Goal: Transaction & Acquisition: Download file/media

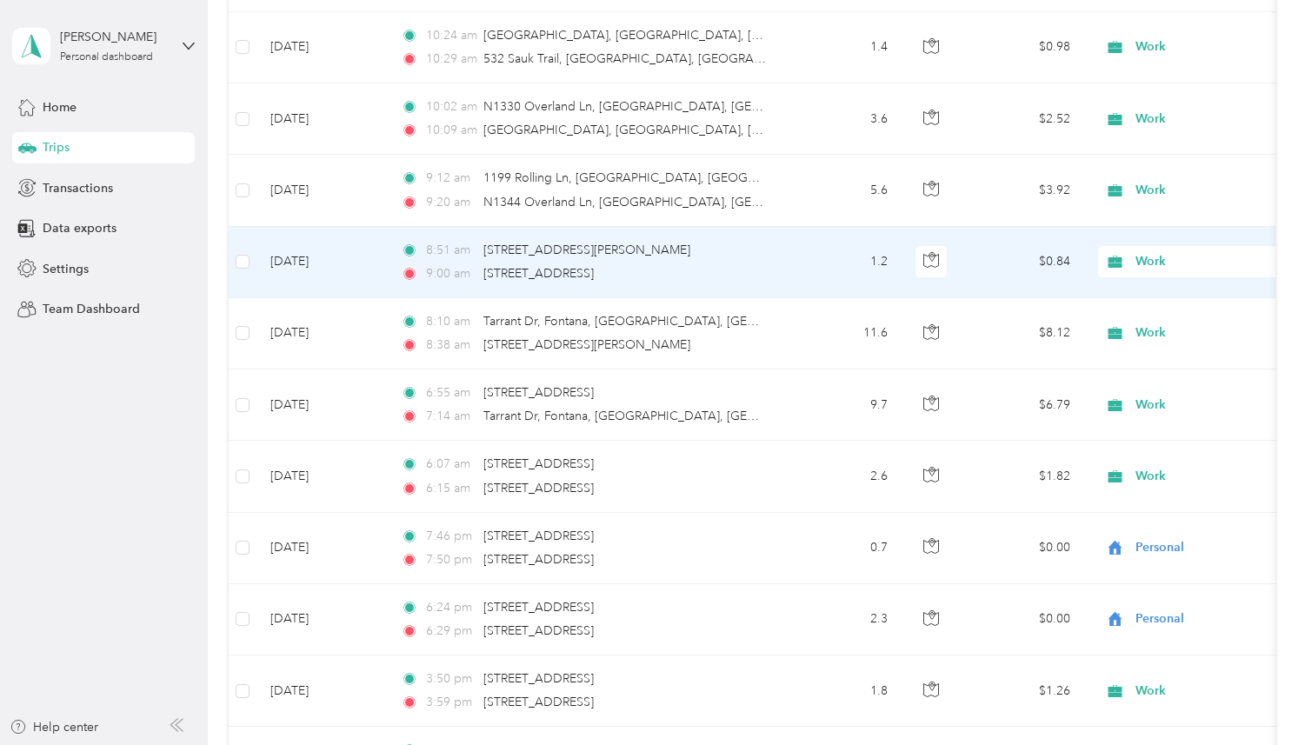
scroll to position [7457, 0]
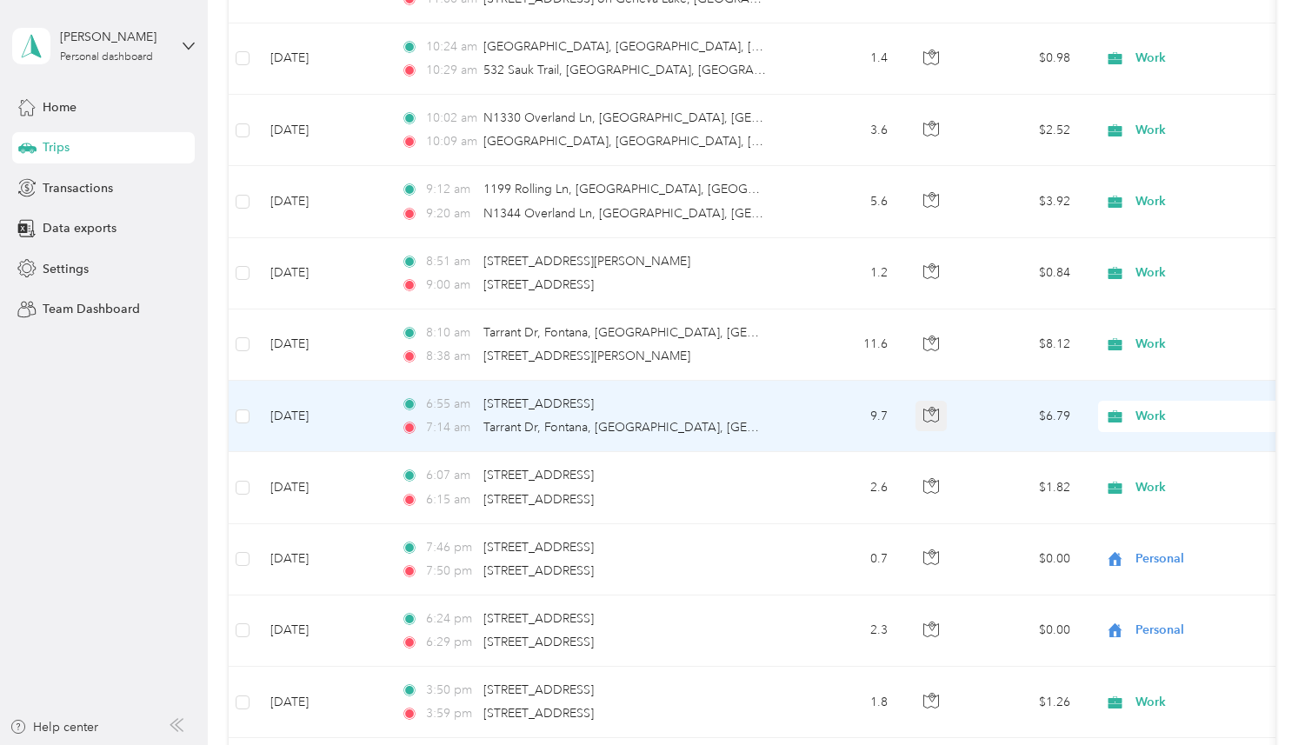
click at [926, 413] on icon "button" at bounding box center [931, 415] width 16 height 16
click at [810, 442] on td "9.7" at bounding box center [844, 416] width 115 height 71
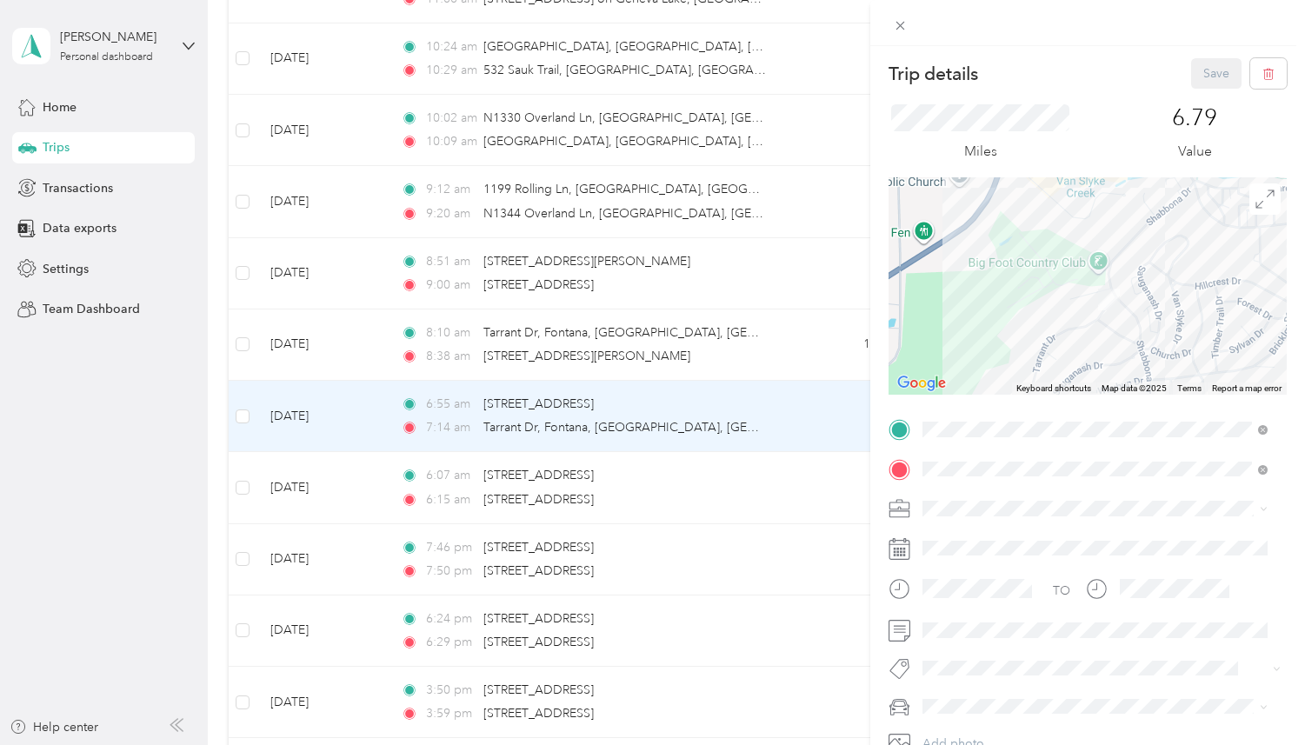
click at [751, 278] on div "Trip details Save This trip cannot be edited because it is either under review,…" at bounding box center [652, 372] width 1305 height 745
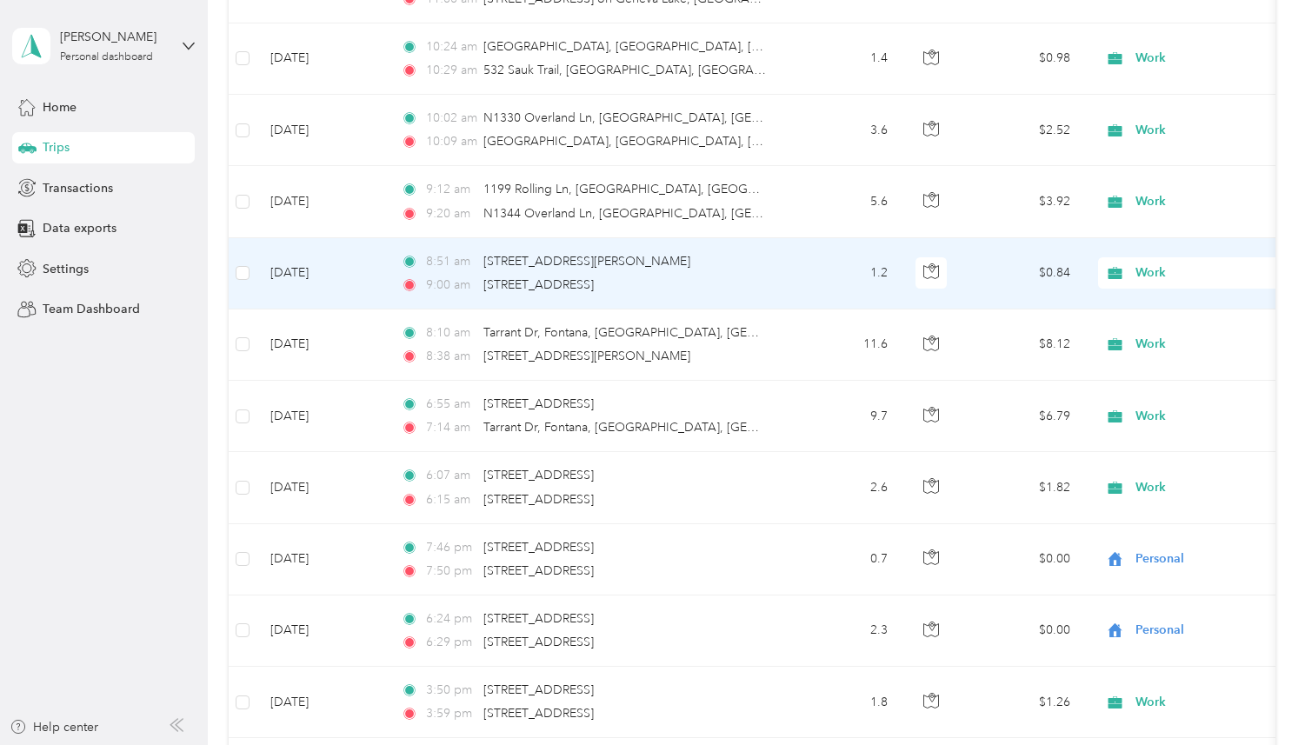
click at [751, 278] on div "9:00 am [STREET_ADDRESS]" at bounding box center [583, 285] width 365 height 19
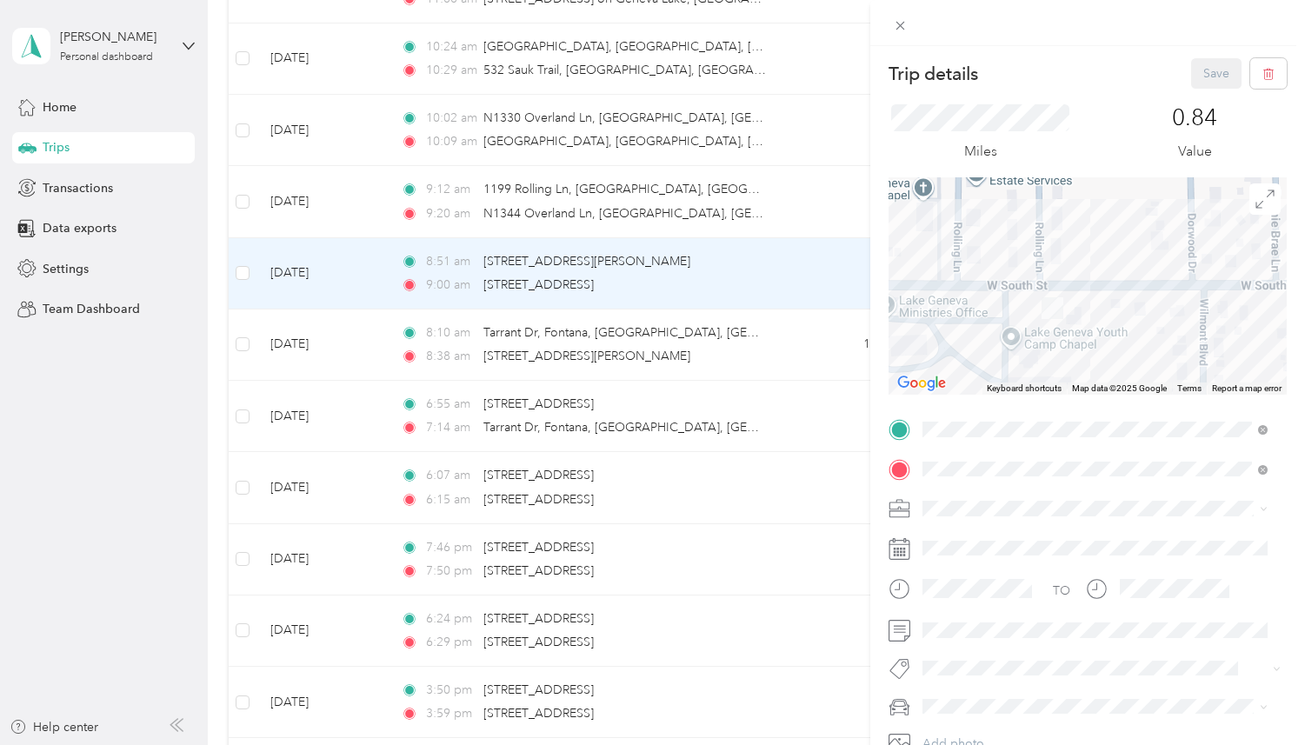
drag, startPoint x: 1023, startPoint y: 341, endPoint x: 1009, endPoint y: 296, distance: 47.3
click at [1009, 296] on div at bounding box center [1087, 285] width 398 height 217
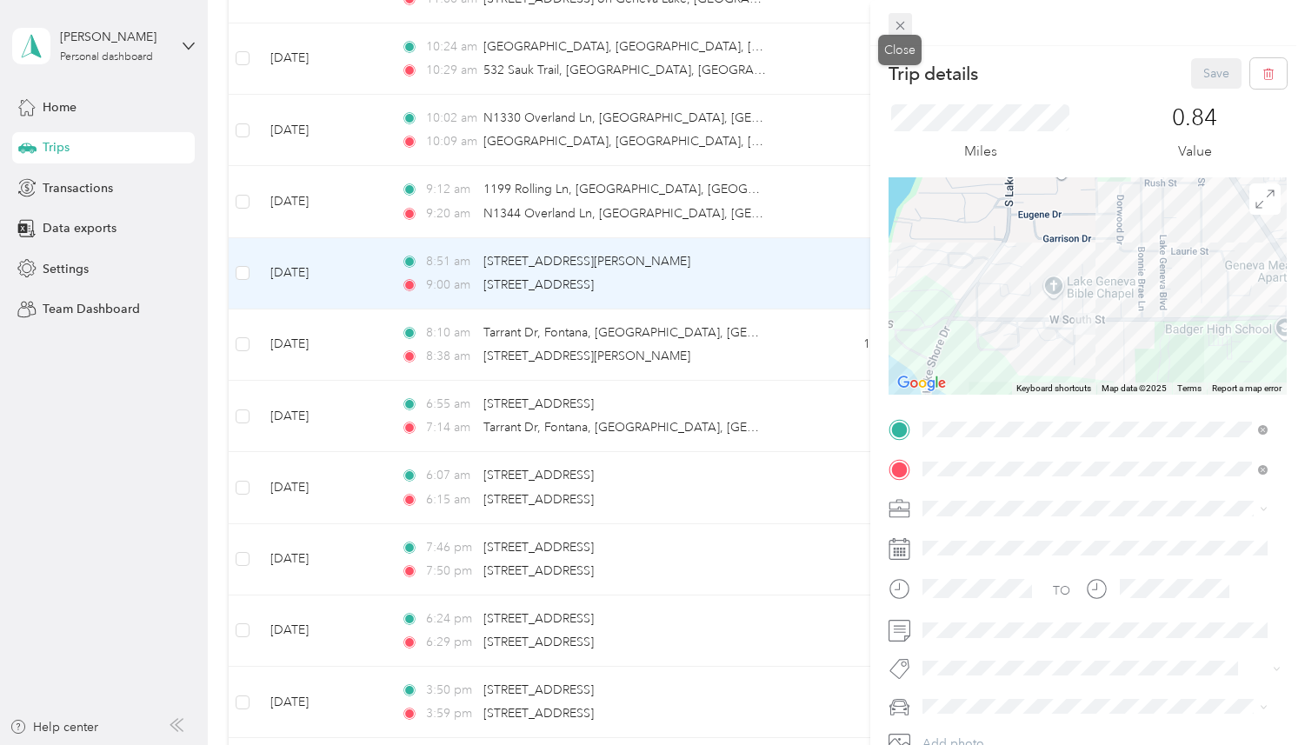
click at [895, 16] on span at bounding box center [900, 25] width 24 height 24
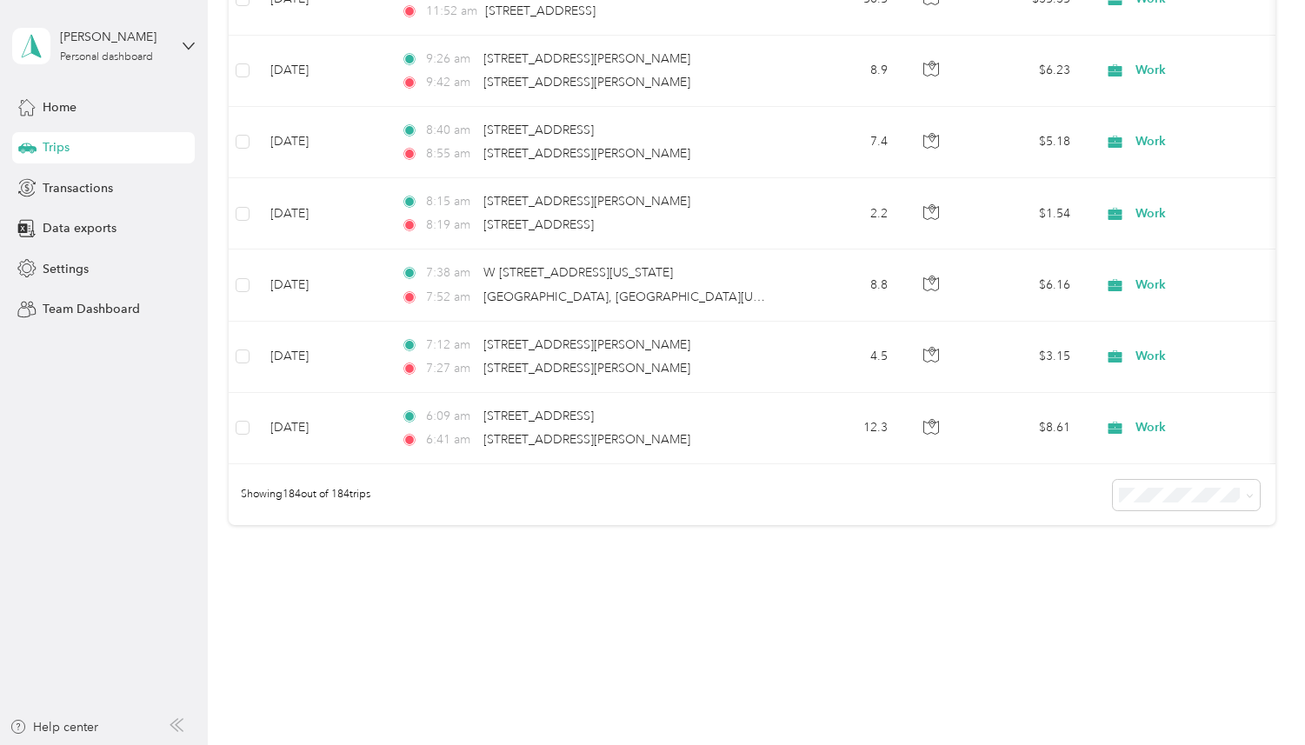
scroll to position [13124, 0]
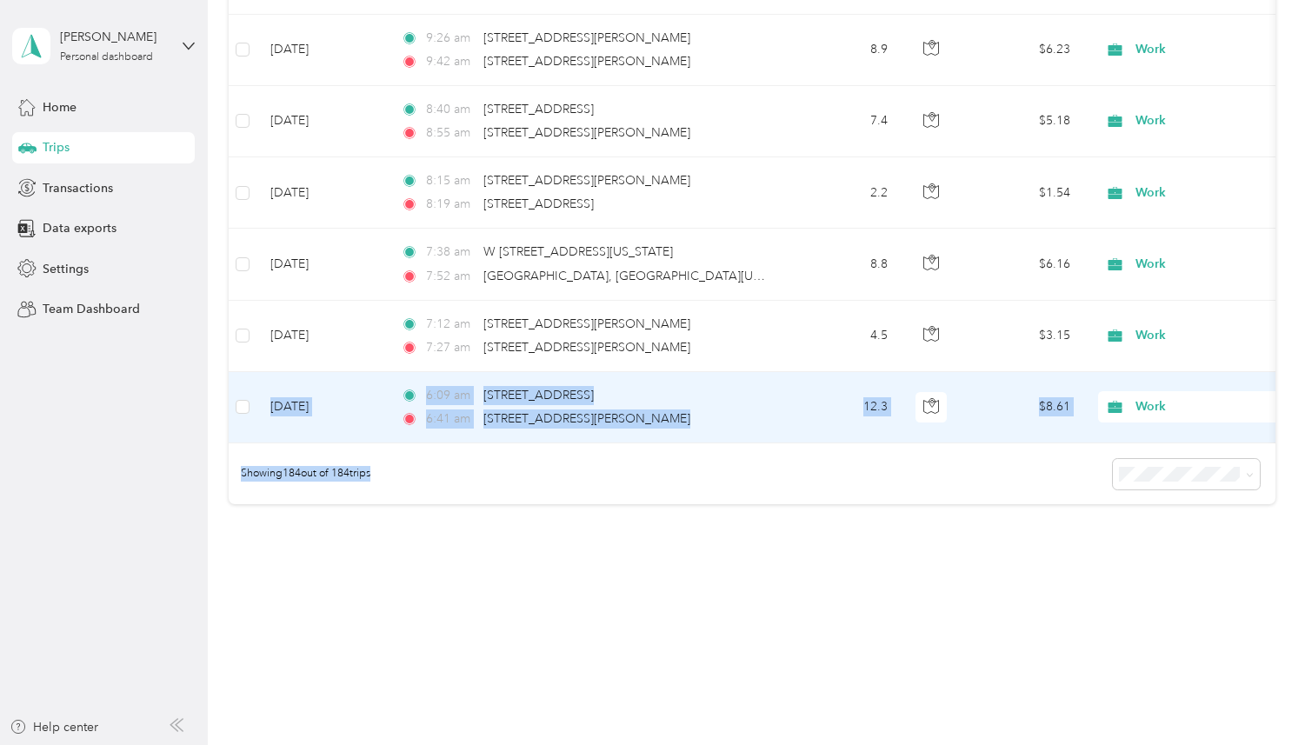
click at [250, 400] on td at bounding box center [243, 407] width 28 height 71
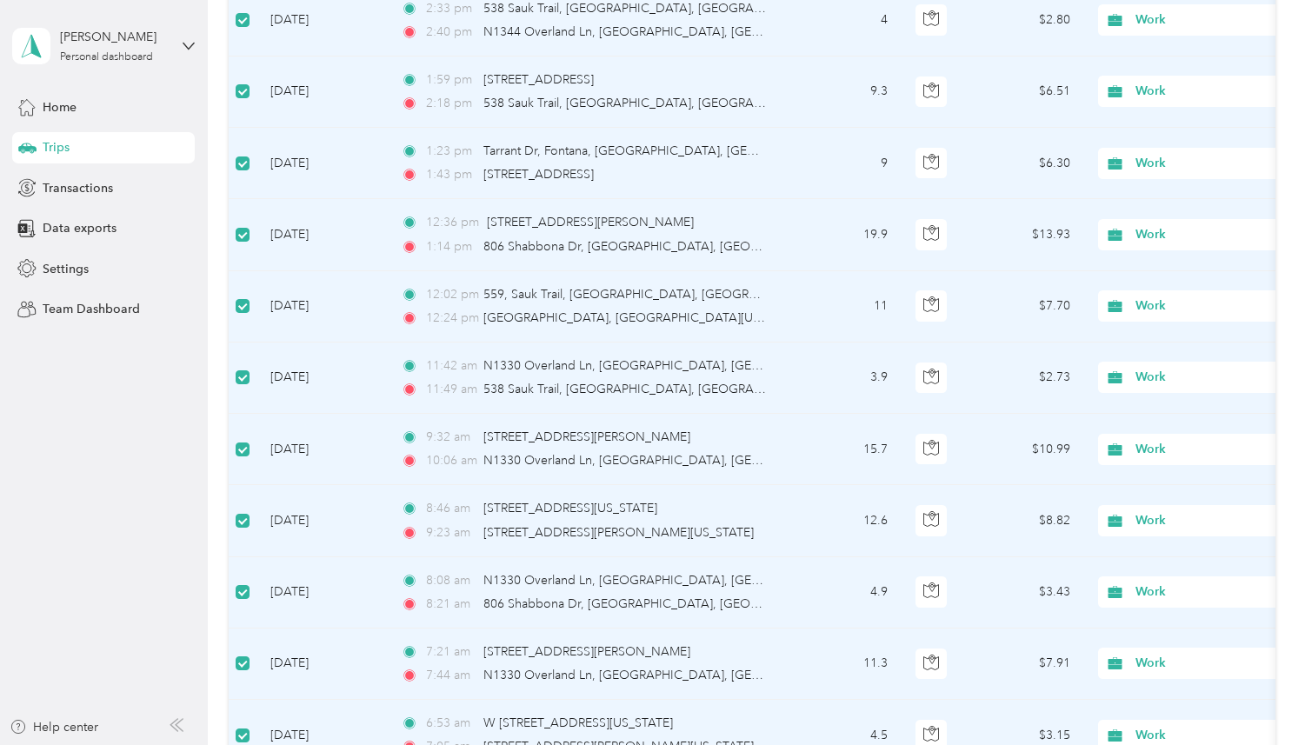
scroll to position [0, 0]
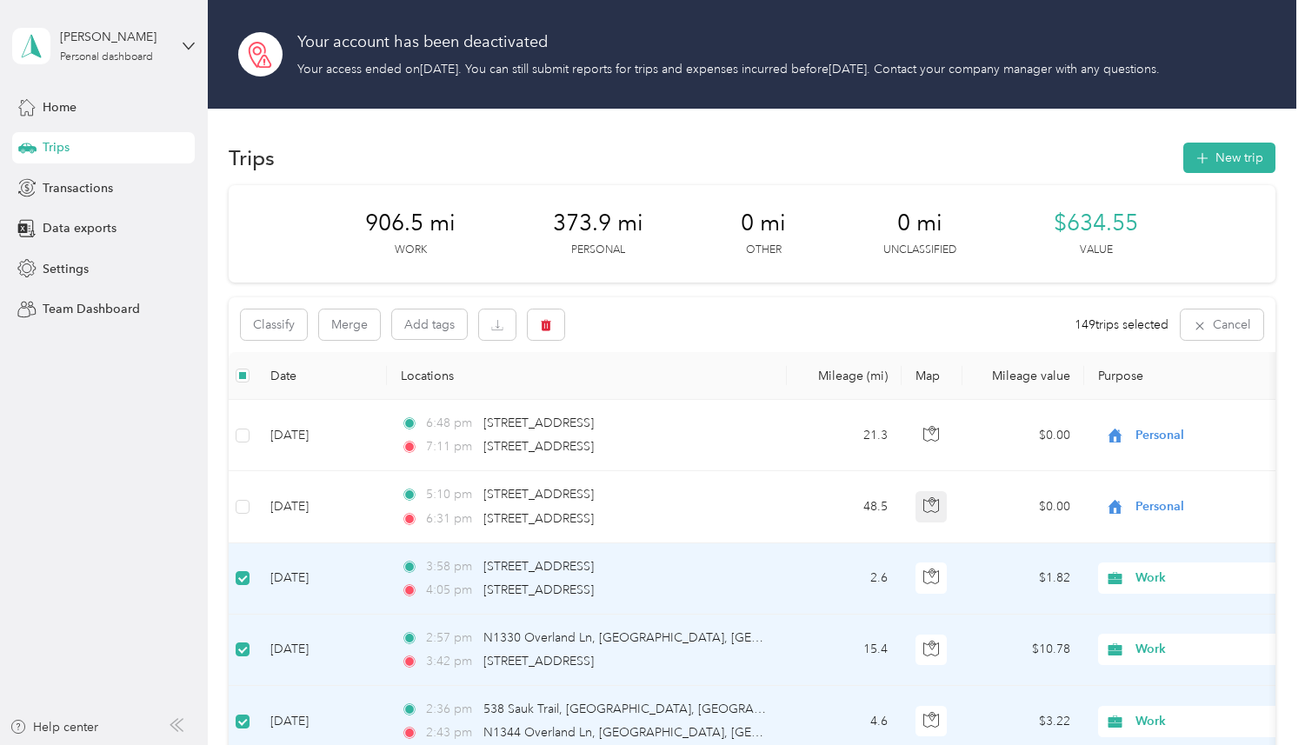
click at [921, 484] on td at bounding box center [931, 506] width 61 height 71
click at [291, 327] on button "Classify" at bounding box center [274, 324] width 66 height 30
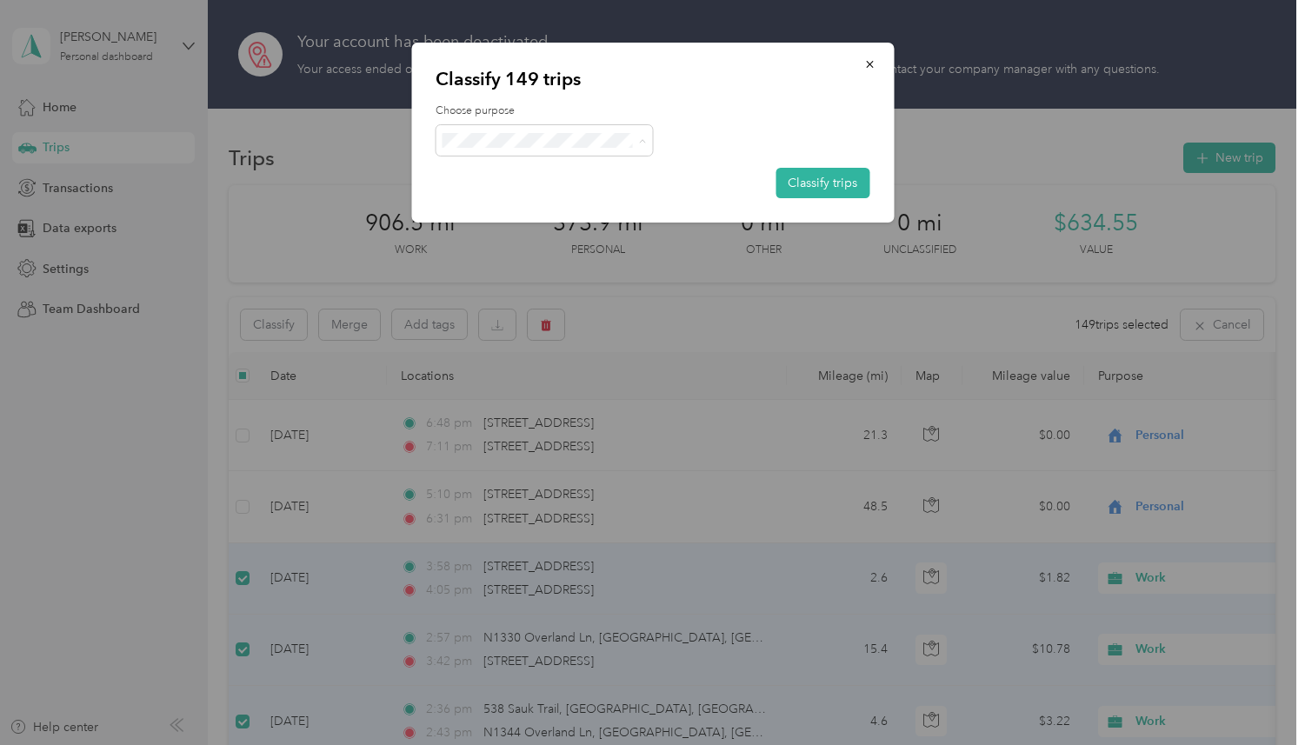
click at [493, 199] on span "Personal" at bounding box center [560, 203] width 162 height 18
click at [827, 195] on button "Classify trips" at bounding box center [822, 183] width 94 height 30
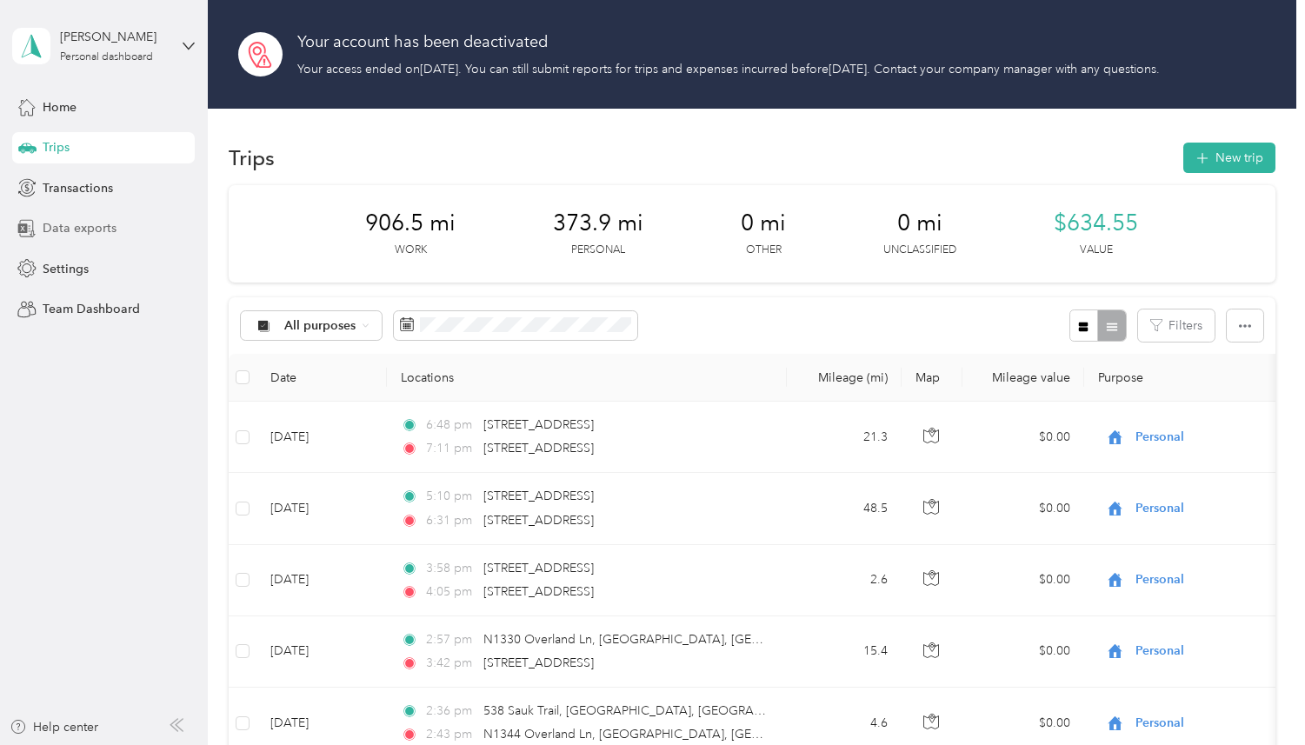
click at [111, 224] on span "Data exports" at bounding box center [80, 228] width 74 height 18
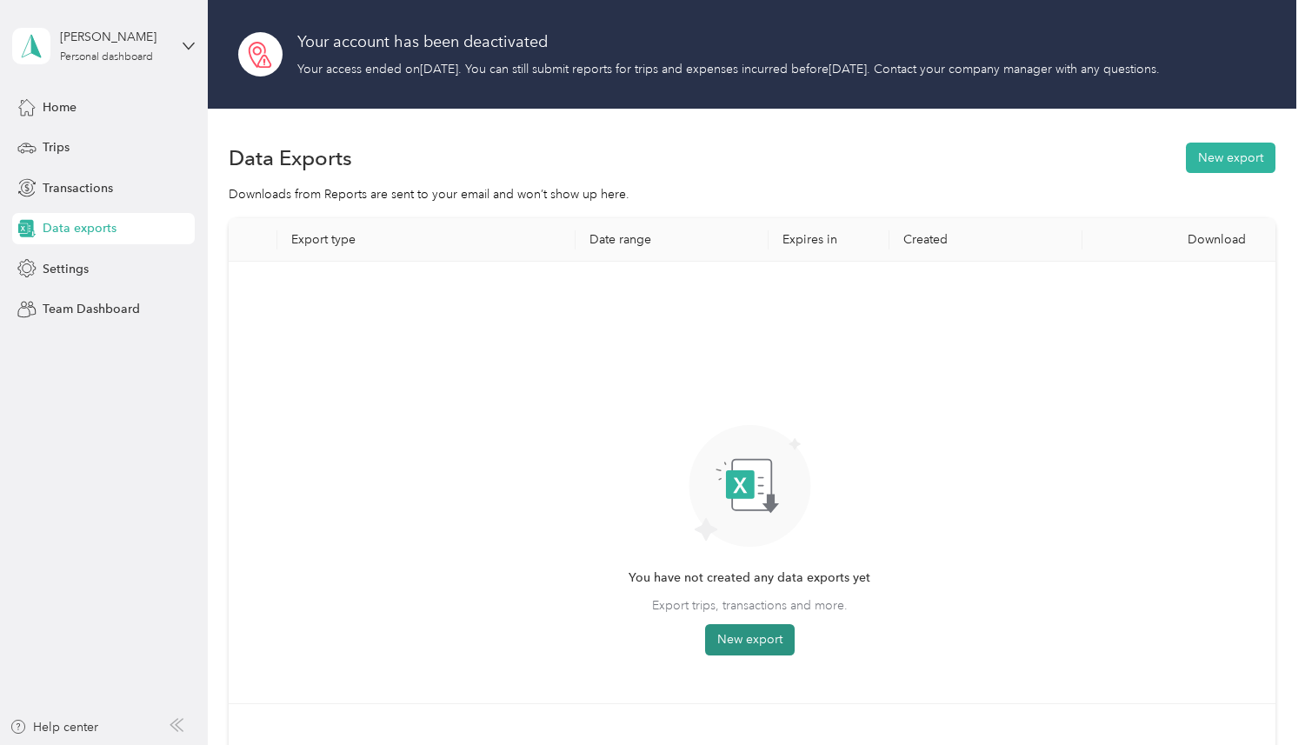
click at [766, 637] on button "New export" at bounding box center [750, 639] width 90 height 31
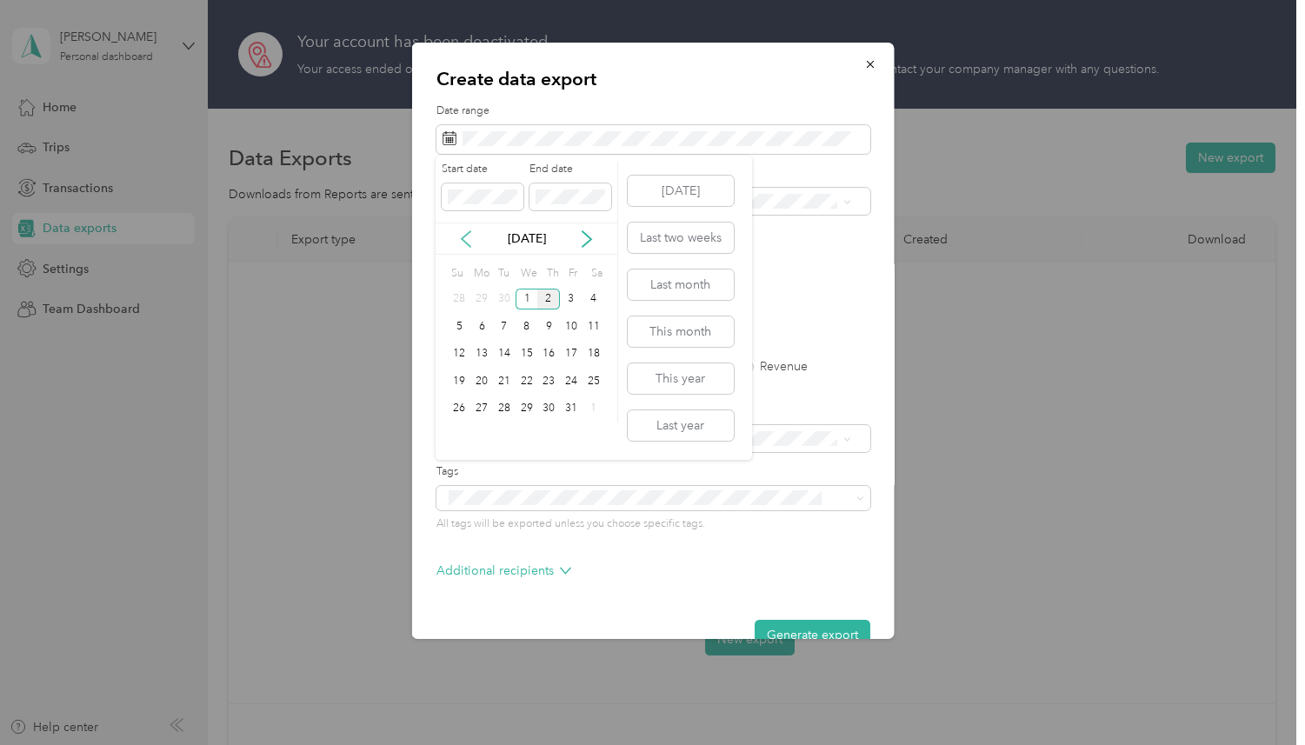
click at [460, 236] on icon at bounding box center [465, 238] width 17 height 17
click at [512, 354] on div "16" at bounding box center [504, 354] width 23 height 22
click at [508, 410] on div "30" at bounding box center [504, 409] width 23 height 22
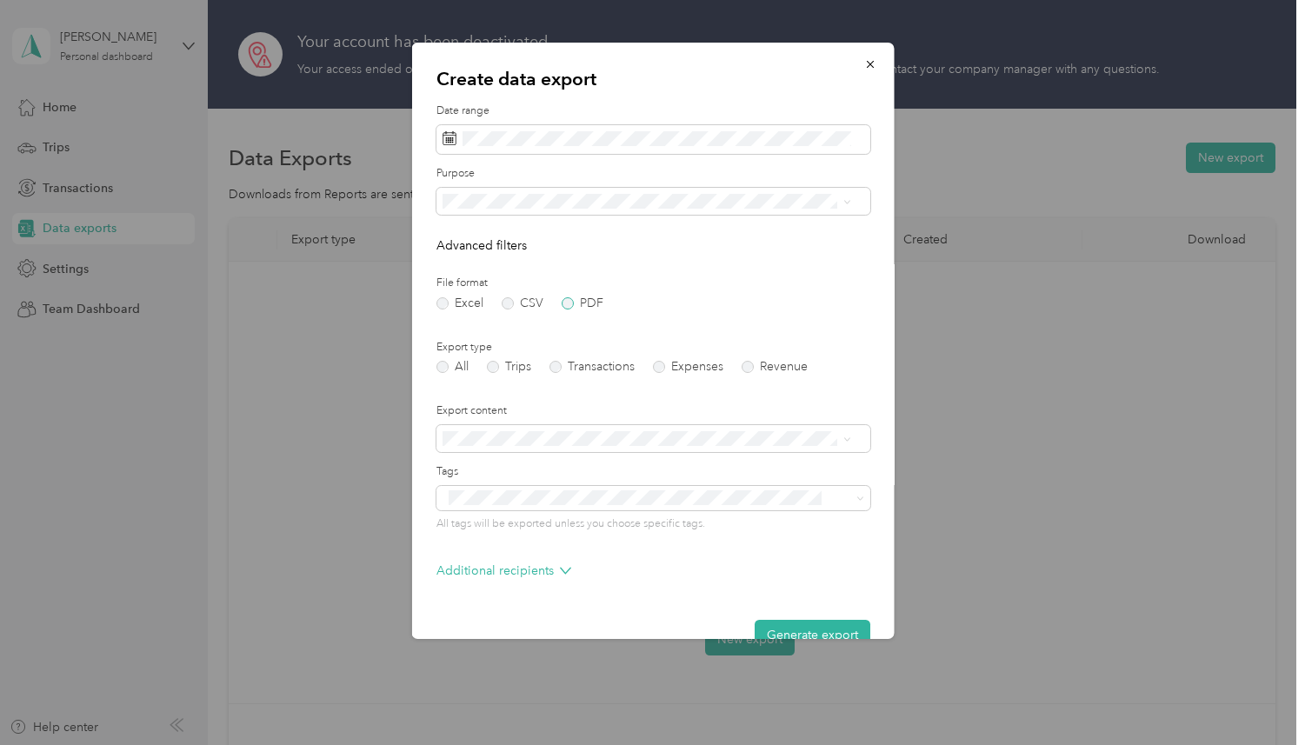
click at [565, 303] on label "PDF" at bounding box center [582, 303] width 42 height 12
click at [477, 263] on div "Work" at bounding box center [646, 261] width 396 height 18
click at [495, 367] on label "Trips" at bounding box center [508, 367] width 44 height 12
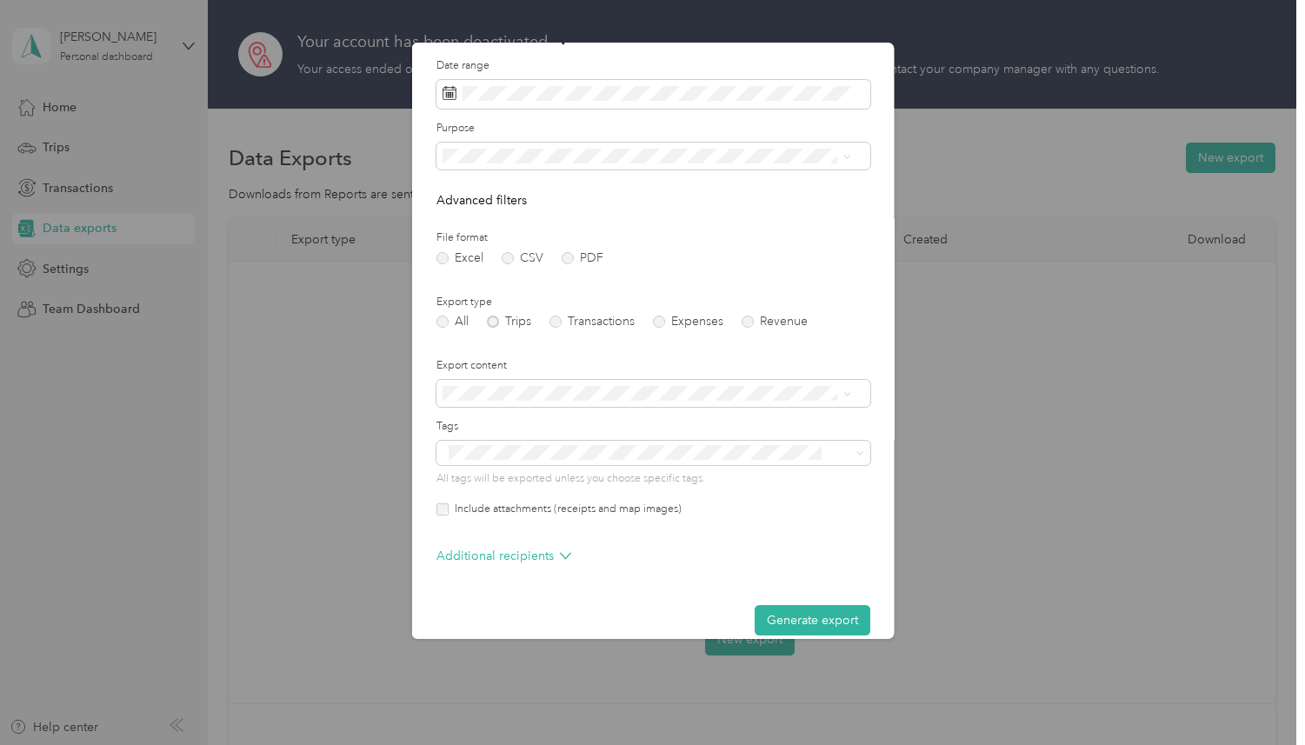
scroll to position [66, 0]
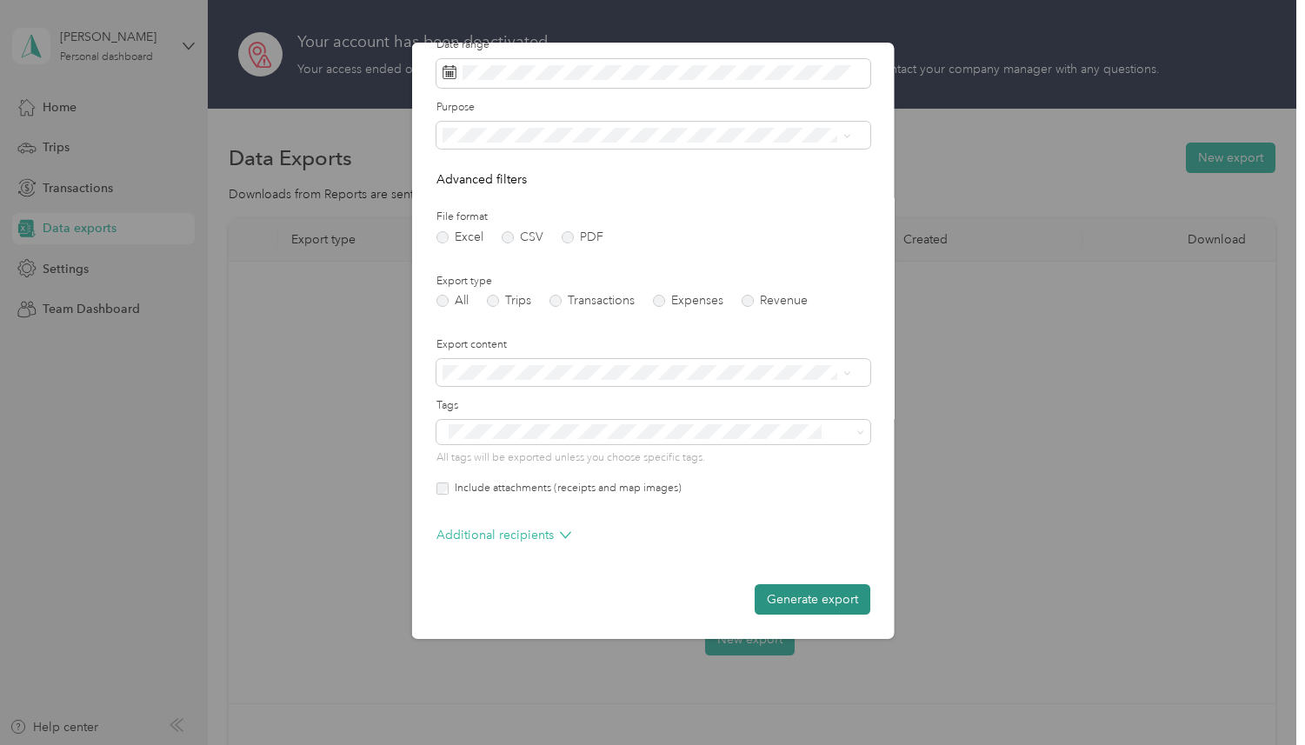
click at [774, 602] on button "Generate export" at bounding box center [812, 599] width 116 height 30
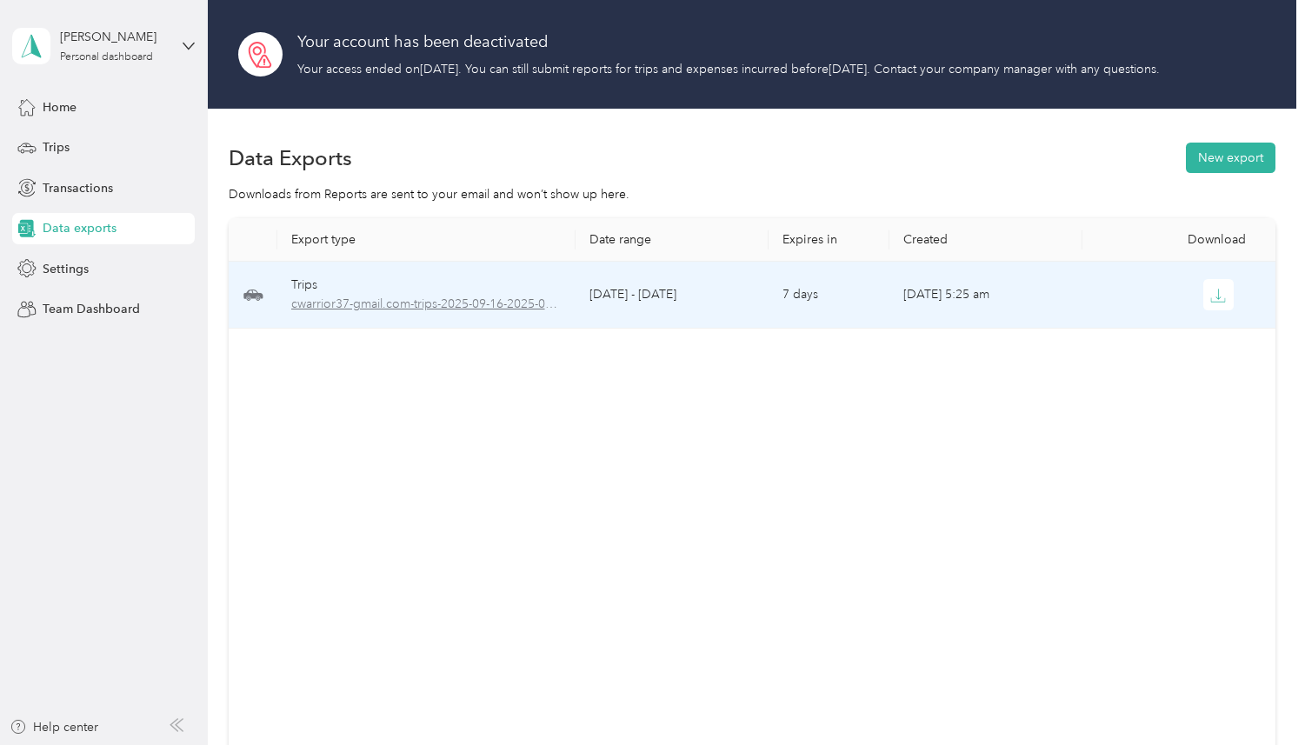
click at [437, 299] on span "cwarrior37-gmail.com-trips-2025-09-16-2025-09-30.pdf" at bounding box center [426, 304] width 271 height 19
click at [616, 315] on td "[DATE] - [DATE]" at bounding box center [671, 295] width 193 height 67
click at [1210, 291] on icon "button" at bounding box center [1218, 296] width 16 height 16
